Goal: Information Seeking & Learning: Learn about a topic

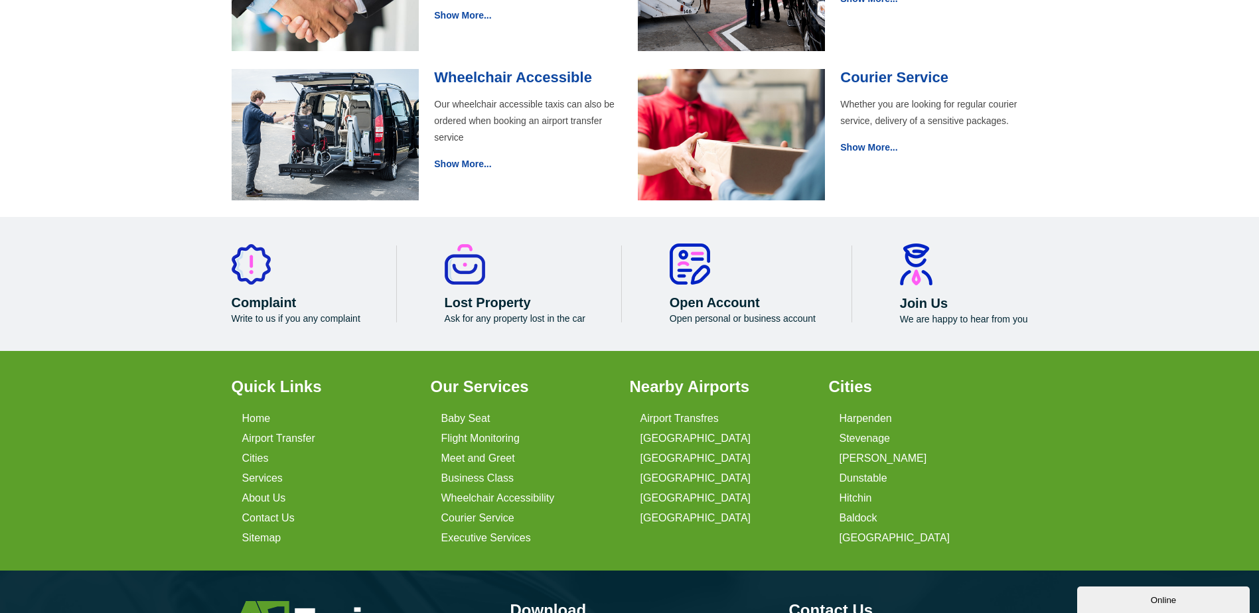
scroll to position [1593, 0]
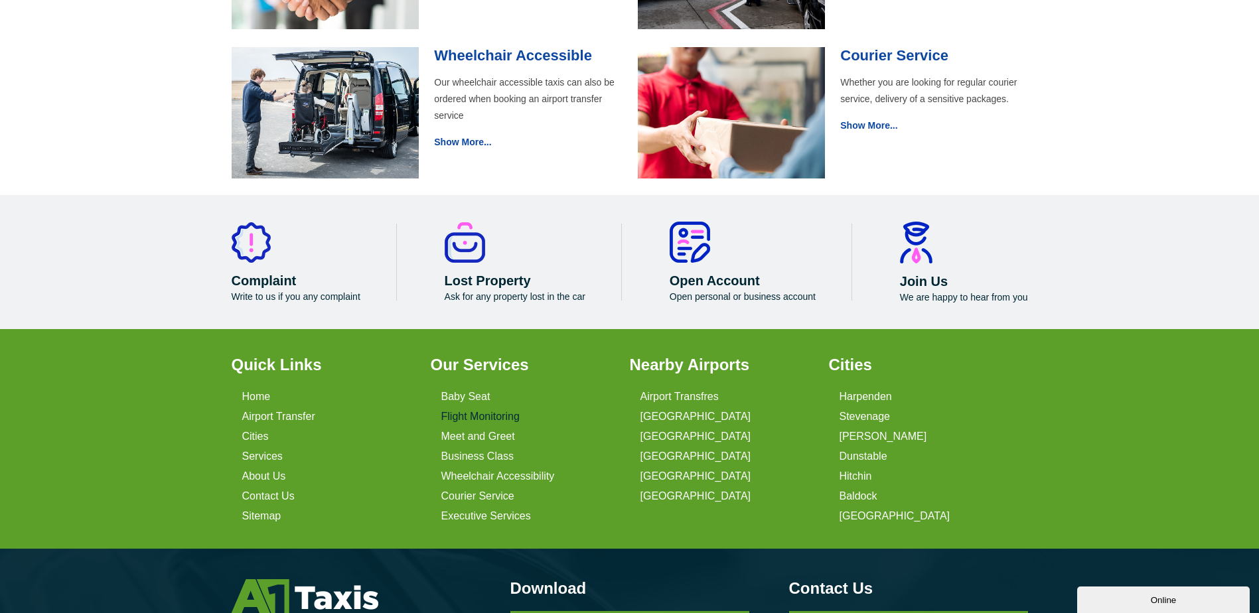
click at [481, 411] on link "Flight Monitoring" at bounding box center [480, 417] width 78 height 12
click at [471, 431] on link "Meet and Greet" at bounding box center [478, 437] width 74 height 12
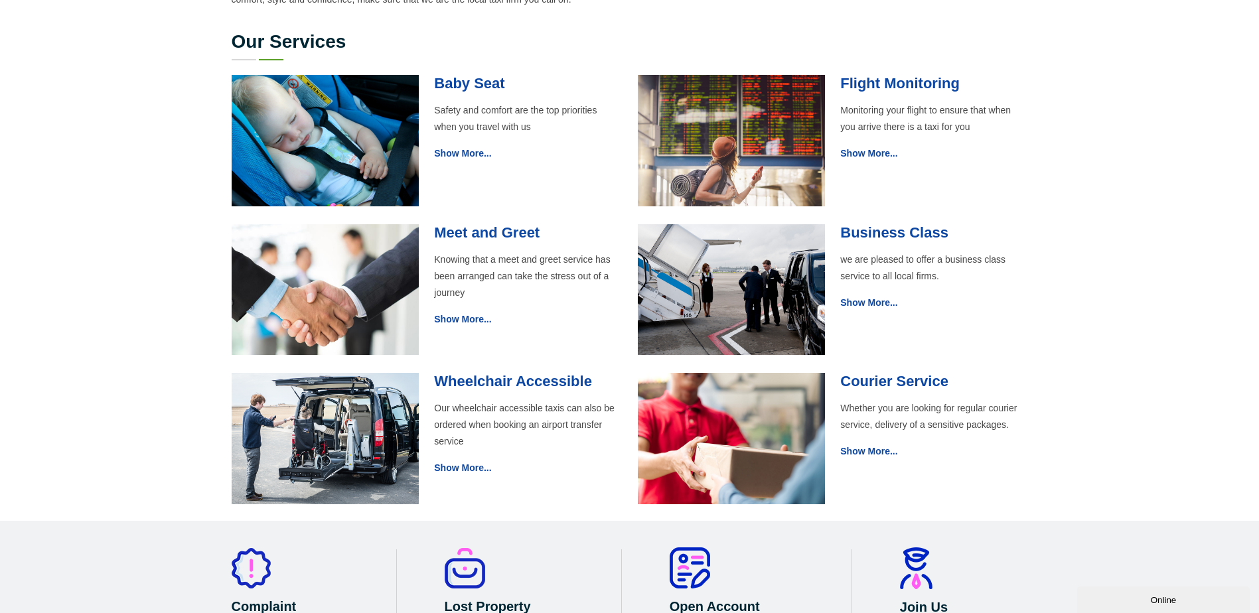
scroll to position [1261, 0]
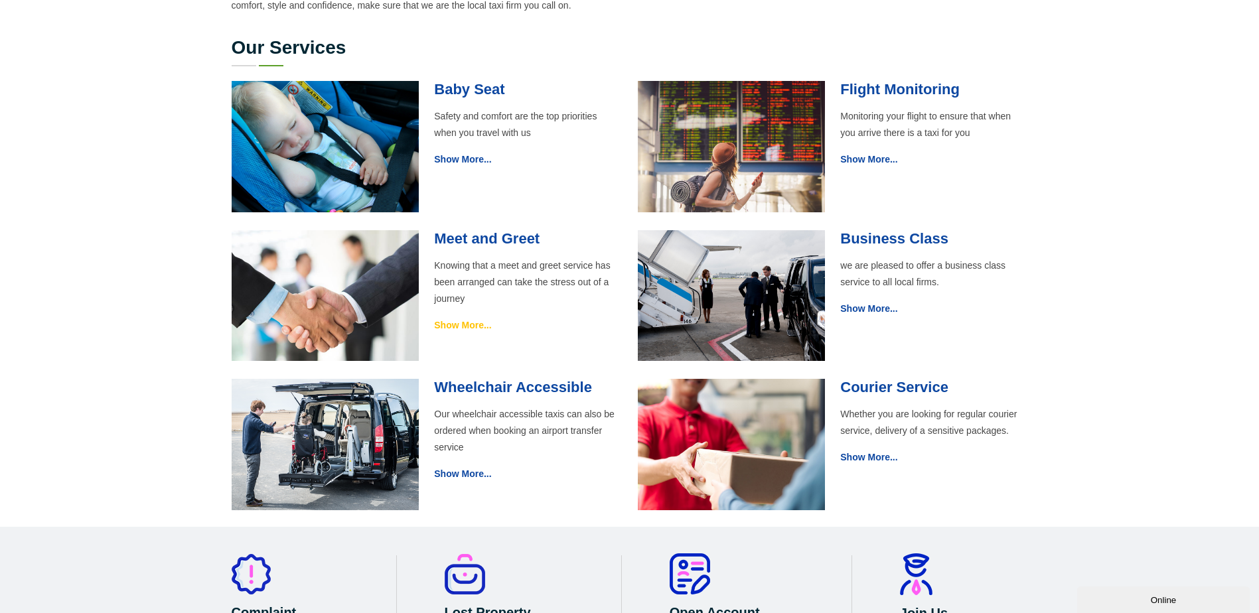
click at [463, 320] on link "Show More..." at bounding box center [462, 325] width 57 height 11
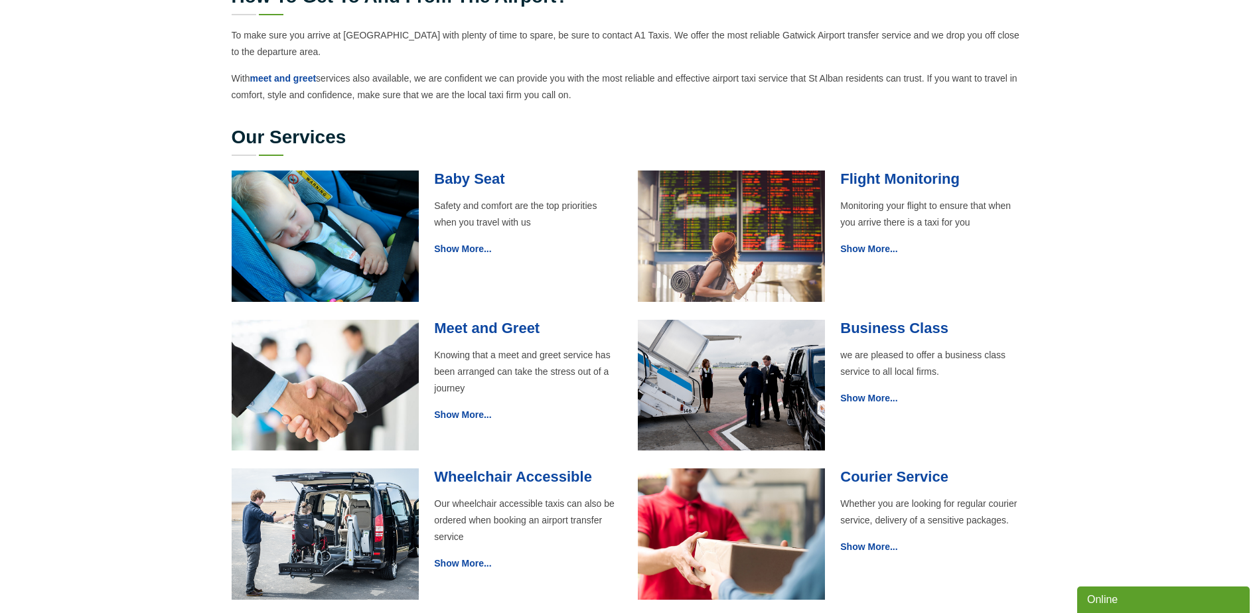
scroll to position [1195, 0]
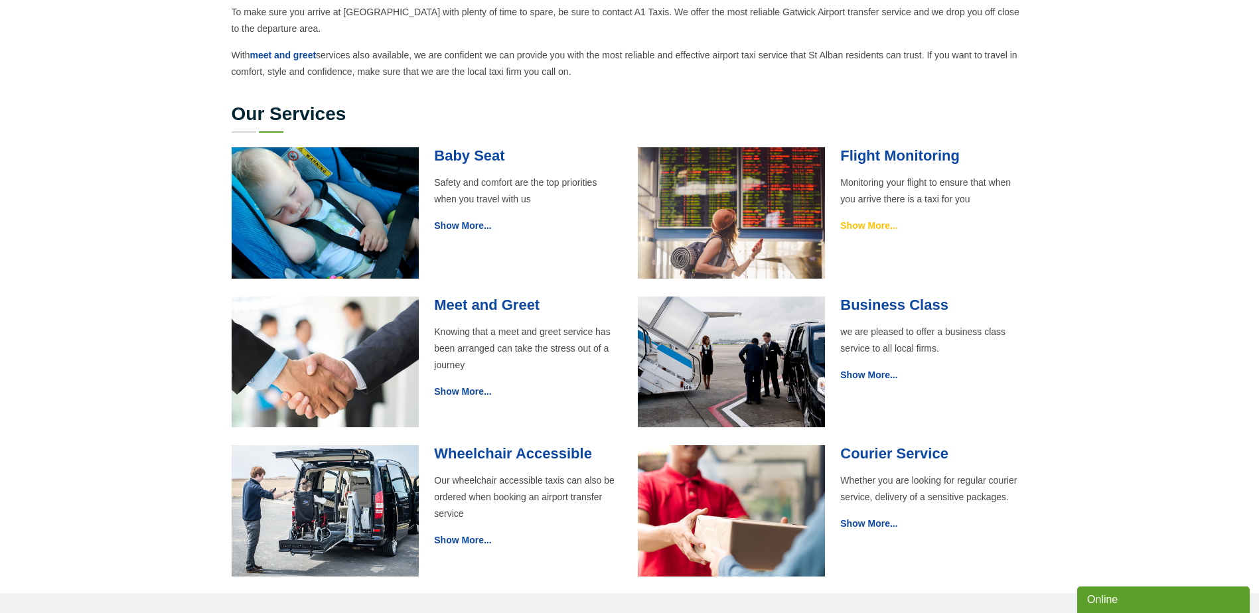
click at [868, 220] on link "Show More..." at bounding box center [868, 225] width 57 height 11
